Goal: Transaction & Acquisition: Download file/media

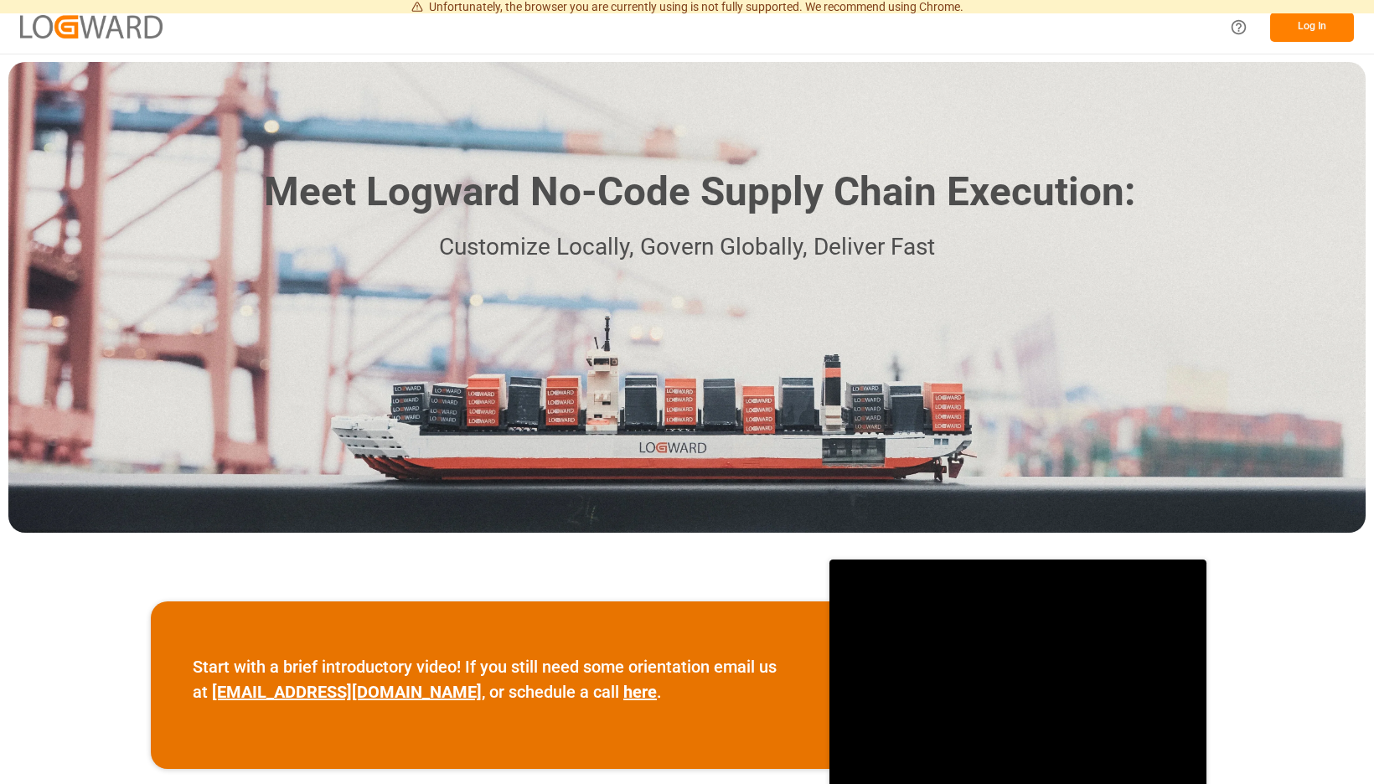
click at [1317, 26] on button "Log In" at bounding box center [1312, 27] width 84 height 29
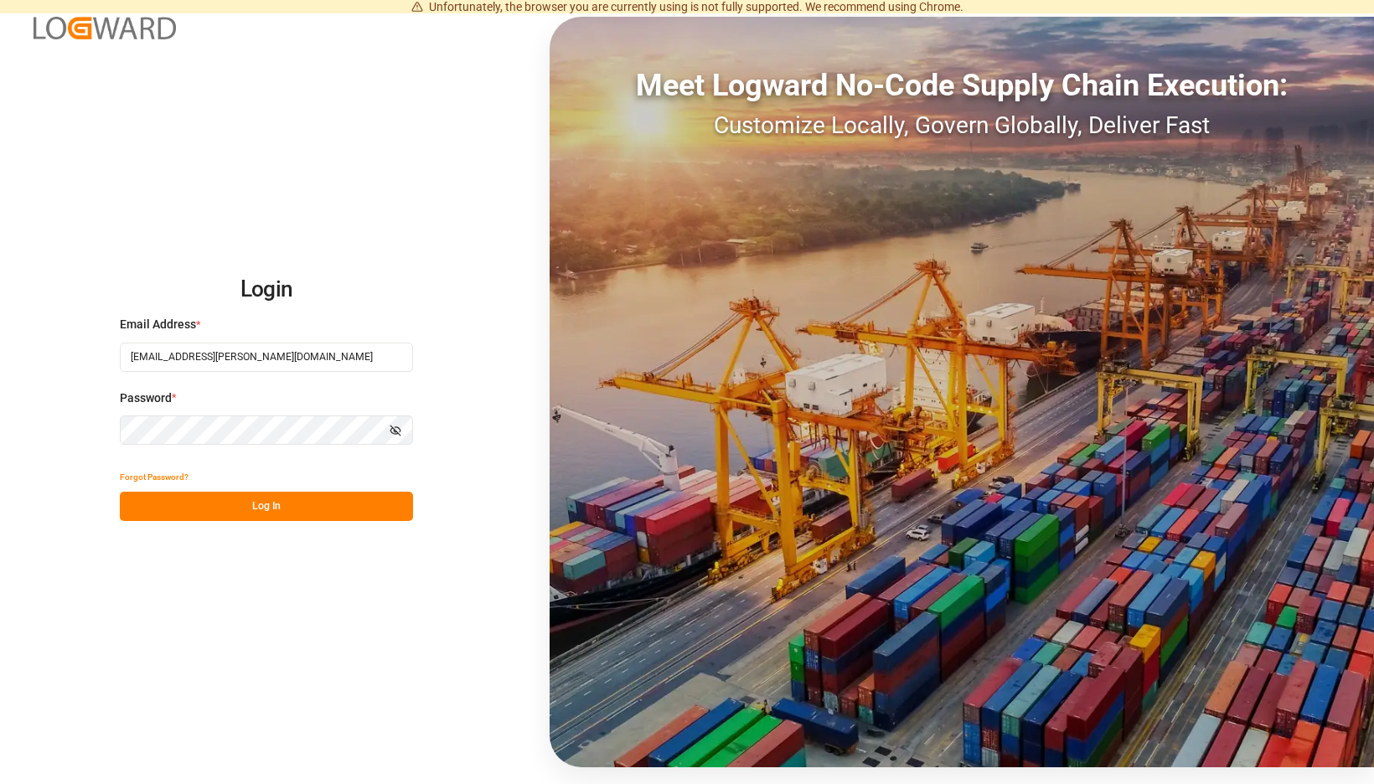
click at [401, 509] on button "Log In" at bounding box center [266, 506] width 293 height 29
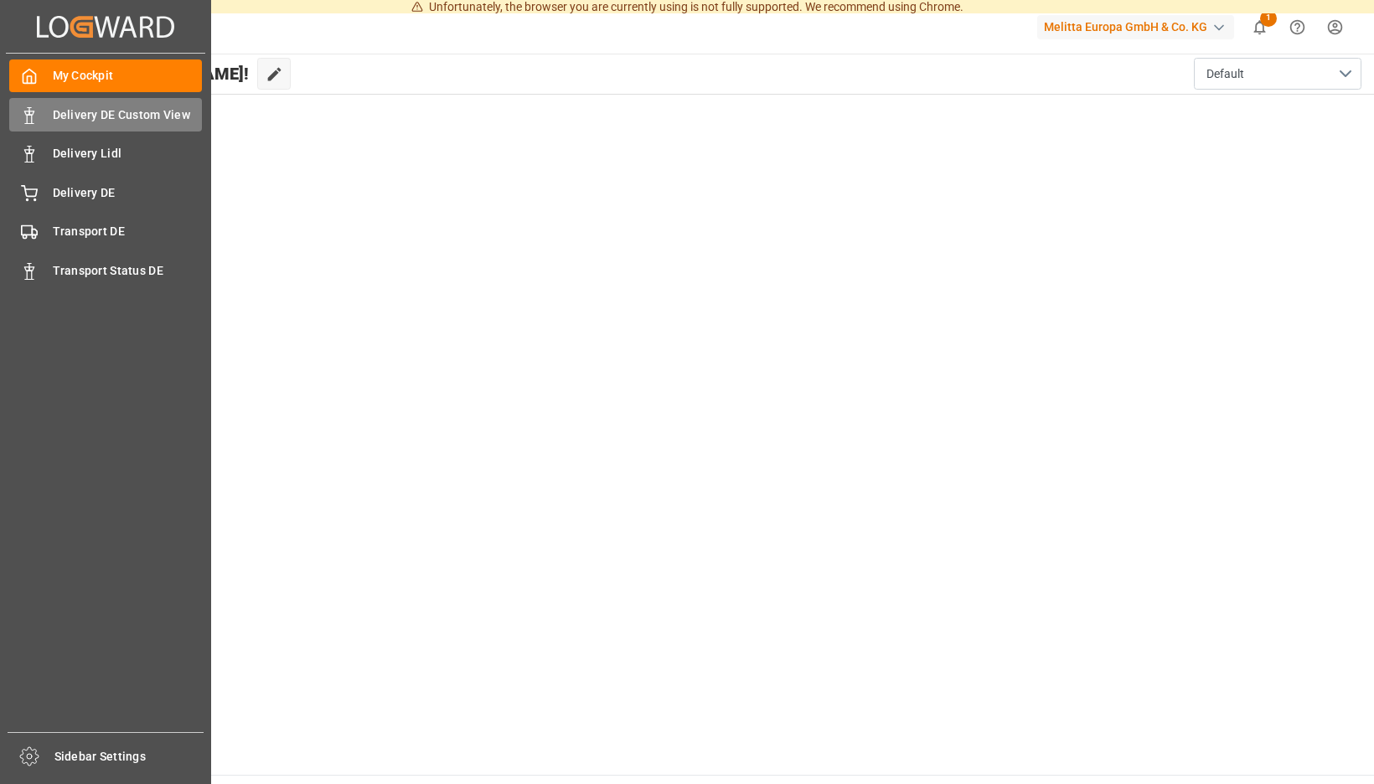
click at [44, 115] on div "Delivery DE Custom View Delivery DE Custom View" at bounding box center [105, 114] width 193 height 33
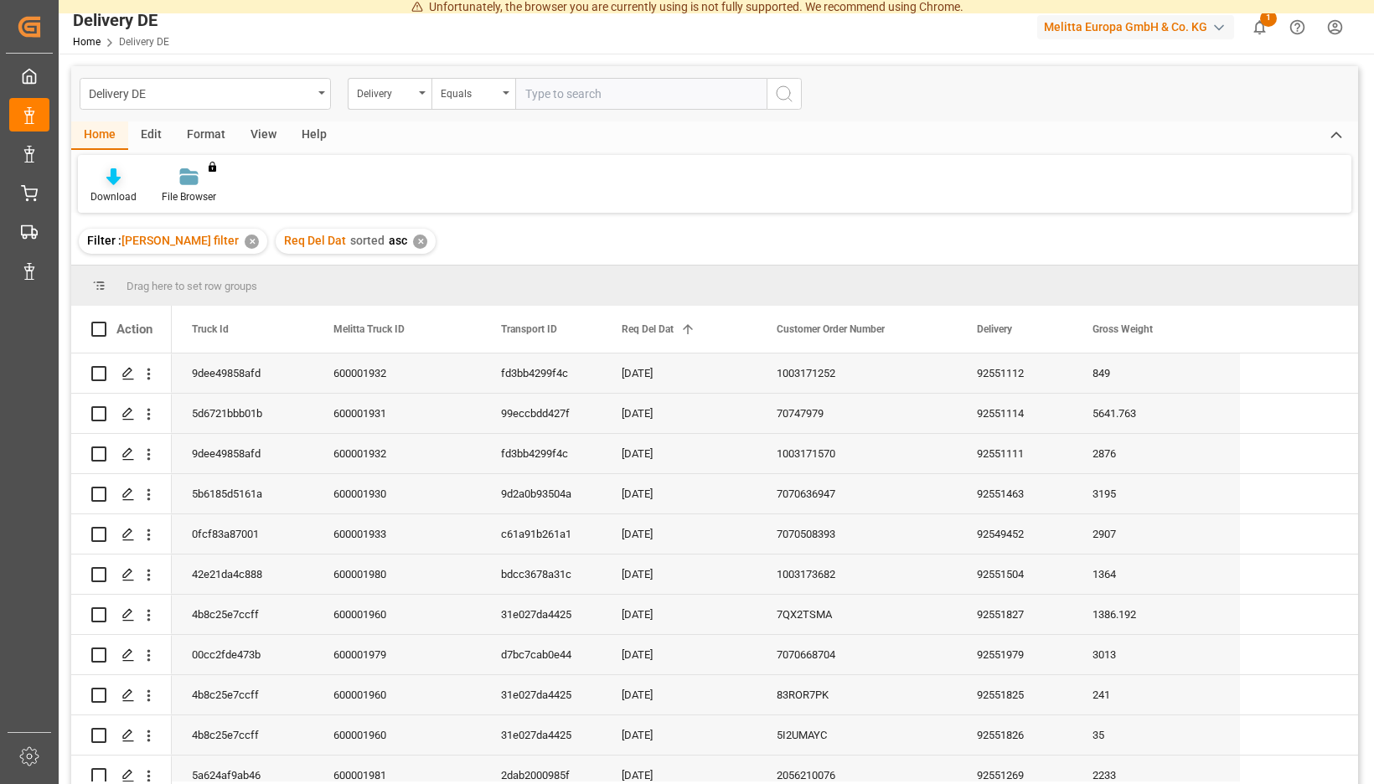
click at [137, 181] on div at bounding box center [113, 177] width 46 height 18
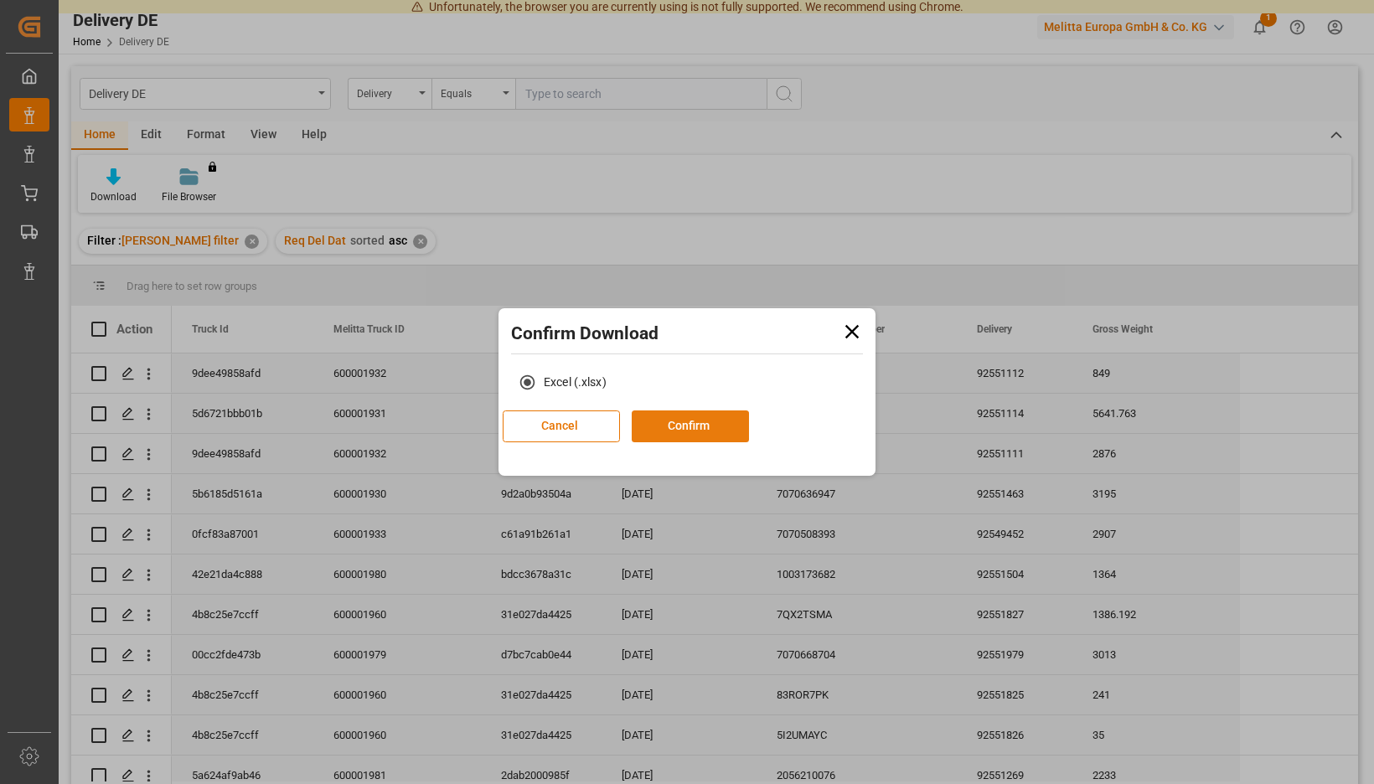
click at [704, 426] on button "Confirm" at bounding box center [689, 426] width 117 height 32
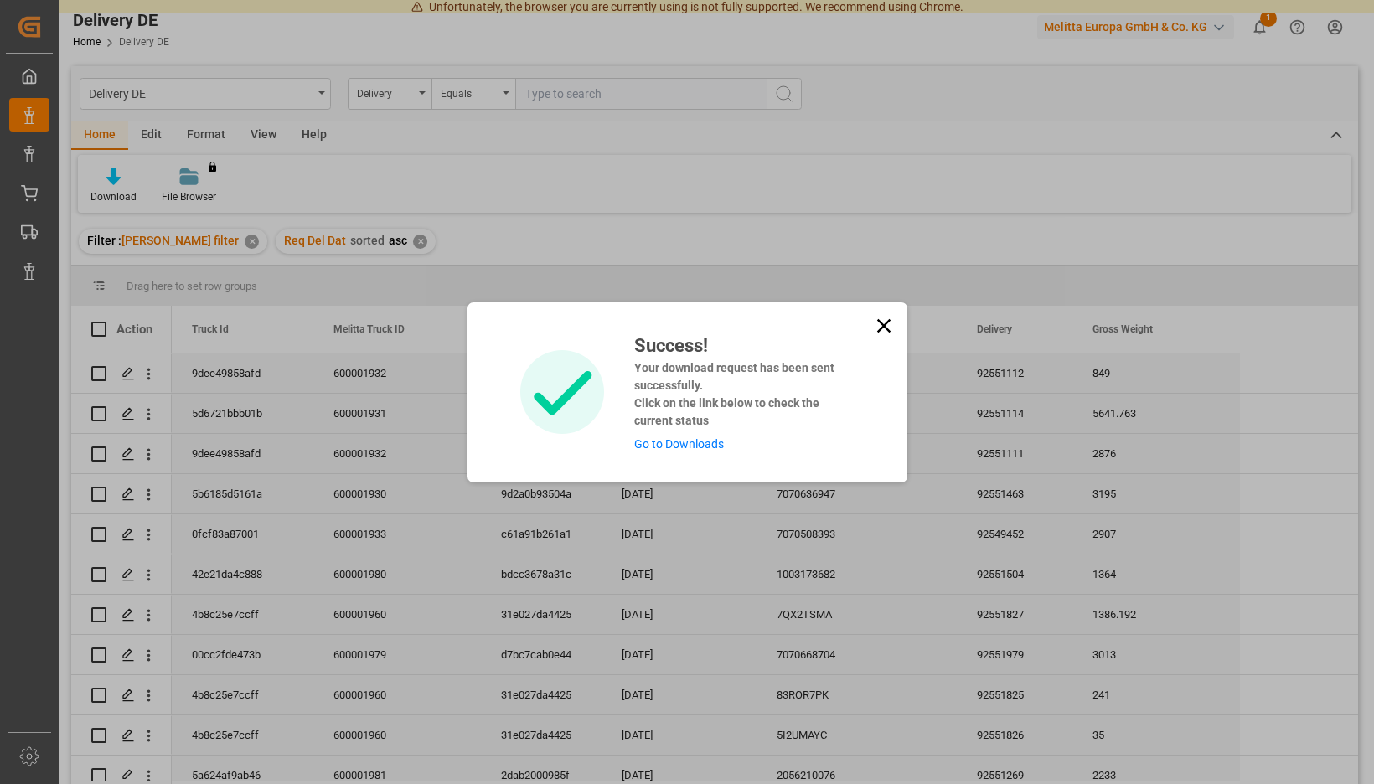
click at [684, 440] on link "Go to Downloads" at bounding box center [679, 443] width 90 height 13
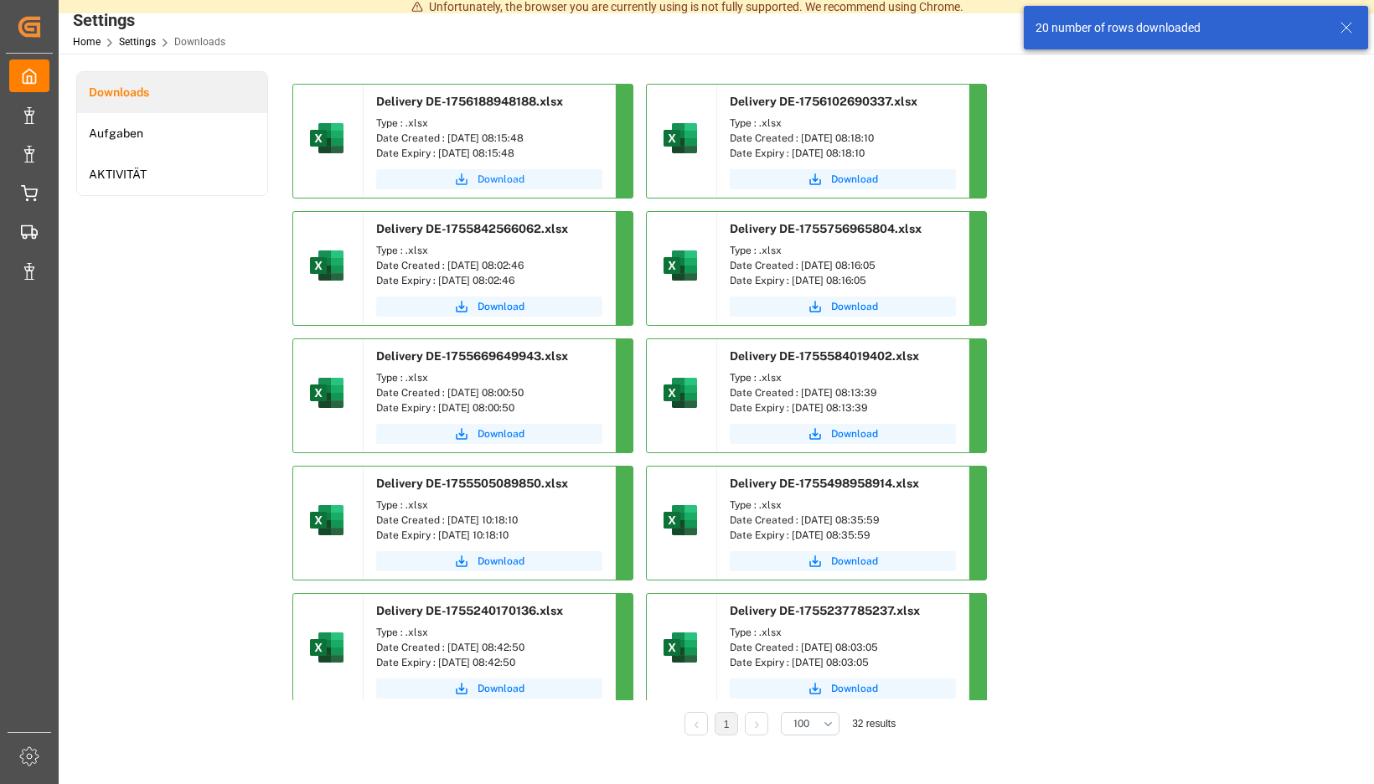
click at [524, 175] on span "Download" at bounding box center [500, 179] width 47 height 15
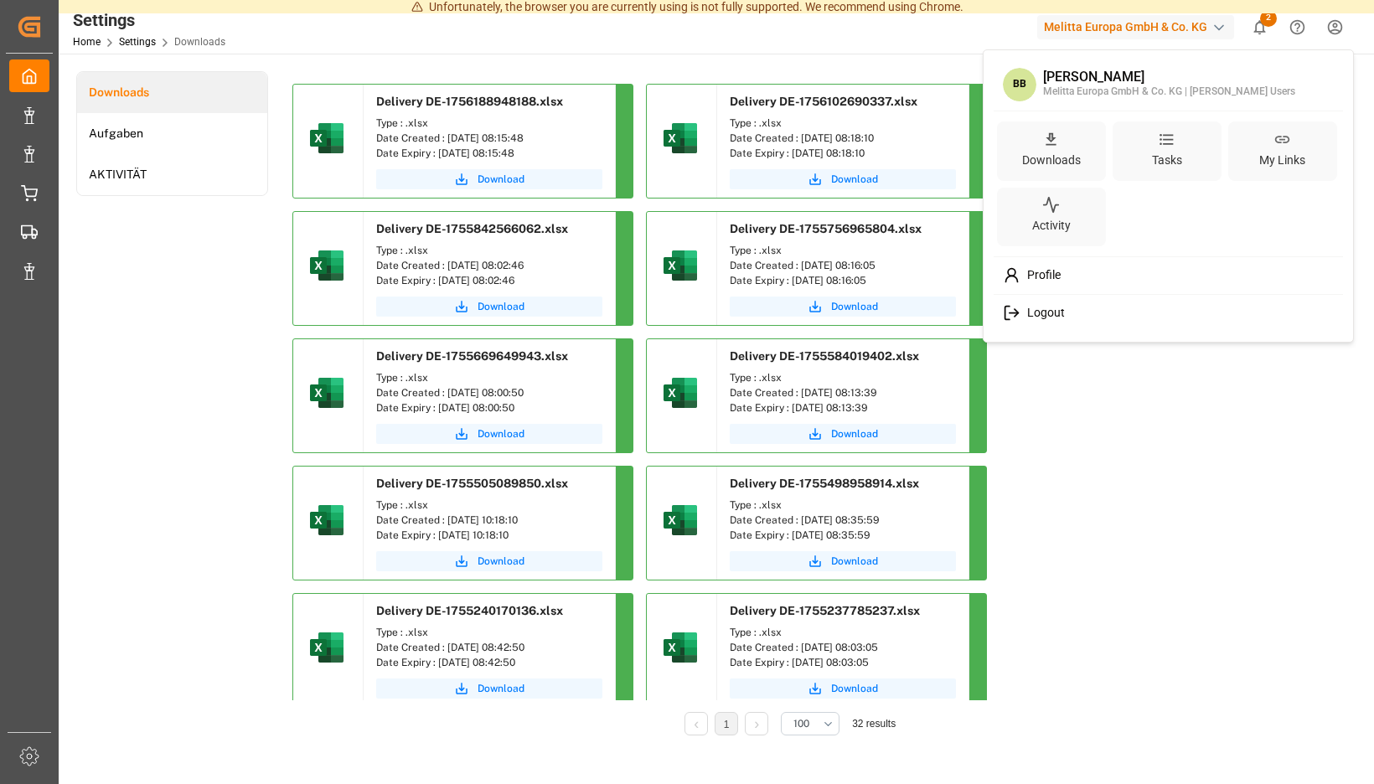
click at [1044, 316] on span "Logout" at bounding box center [1042, 313] width 44 height 15
